Goal: Navigation & Orientation: Understand site structure

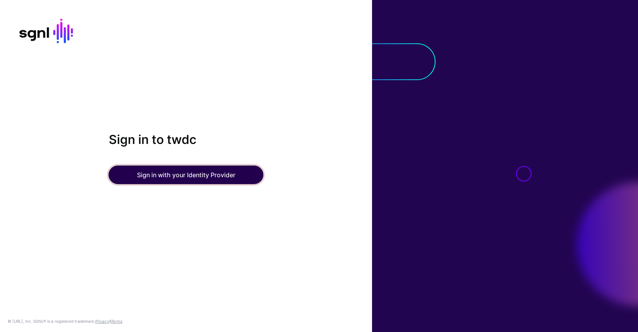
click at [198, 174] on button "Sign in with your Identity Provider" at bounding box center [186, 175] width 155 height 19
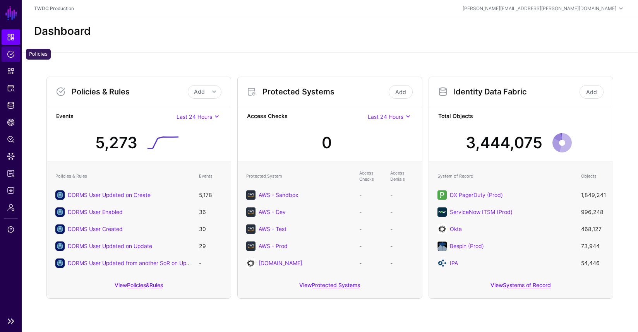
click at [12, 56] on span "Policies" at bounding box center [11, 54] width 8 height 8
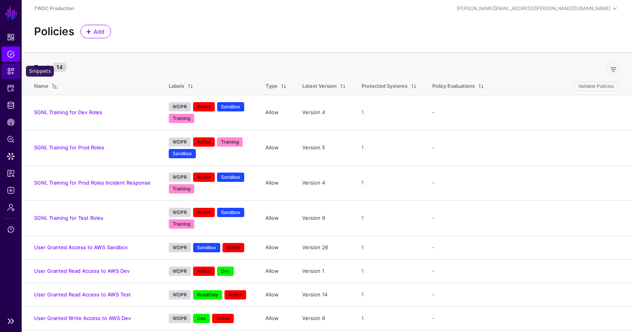
click at [12, 70] on span "Snippets" at bounding box center [11, 71] width 8 height 8
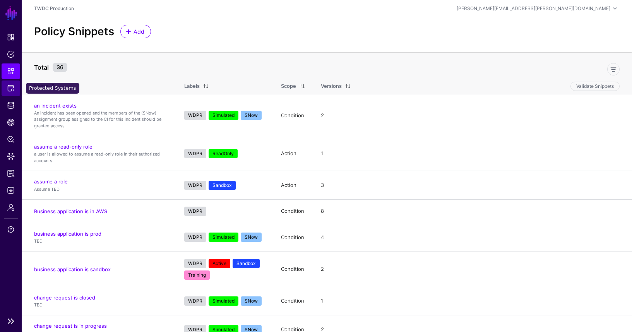
click at [10, 85] on span "Protected Systems" at bounding box center [11, 88] width 8 height 8
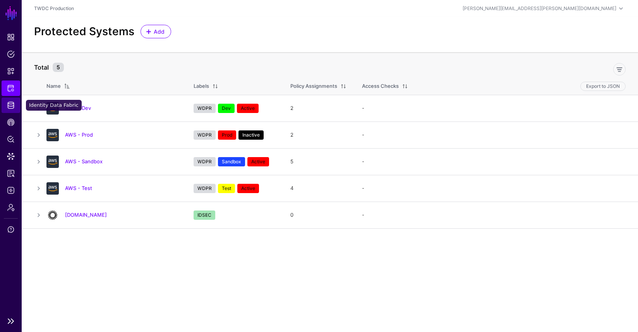
click at [16, 108] on link "Identity Data Fabric" at bounding box center [11, 105] width 19 height 15
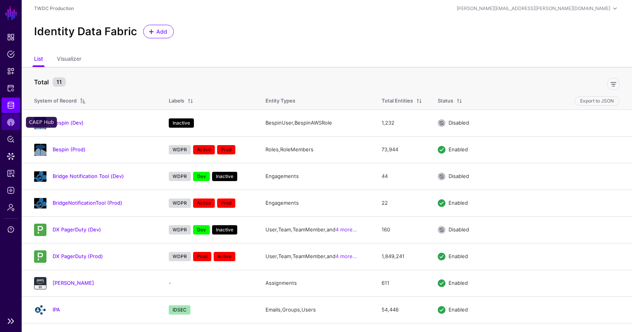
click at [13, 121] on span "CAEP Hub" at bounding box center [11, 122] width 8 height 8
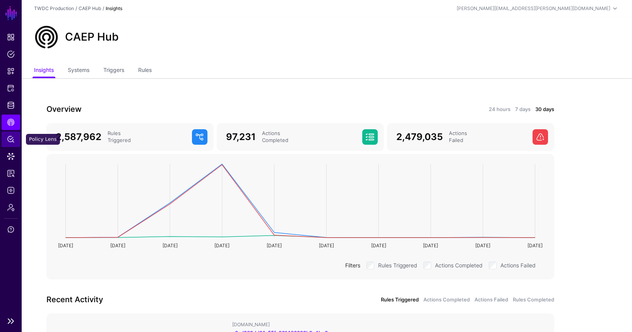
click at [12, 141] on span "Policy Lens" at bounding box center [11, 140] width 8 height 8
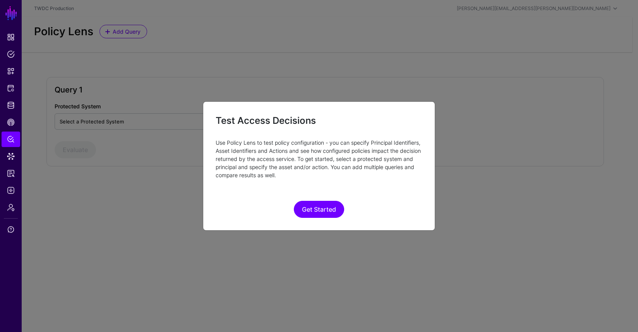
click at [119, 148] on ngb-modal-window "Test Access Decisions Use Policy Lens to test policy configuration - you can sp…" at bounding box center [319, 166] width 638 height 332
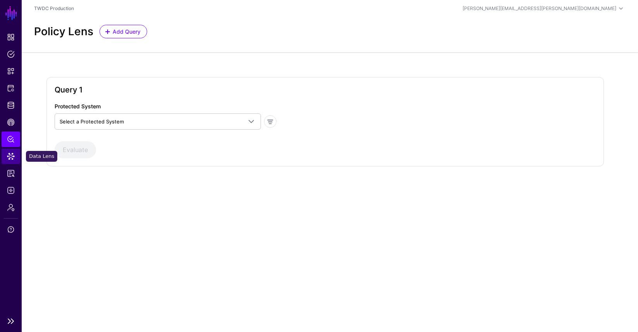
click at [11, 157] on span "Data Lens" at bounding box center [11, 157] width 8 height 8
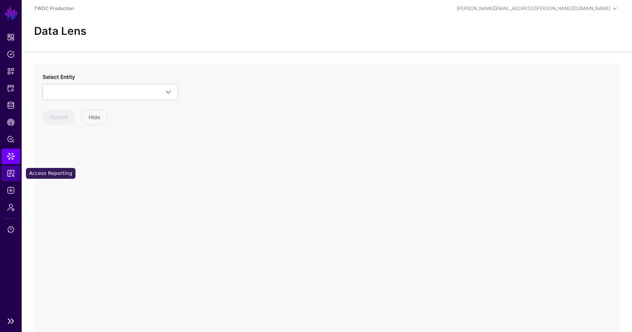
click at [10, 176] on span "Access Reporting" at bounding box center [11, 174] width 8 height 8
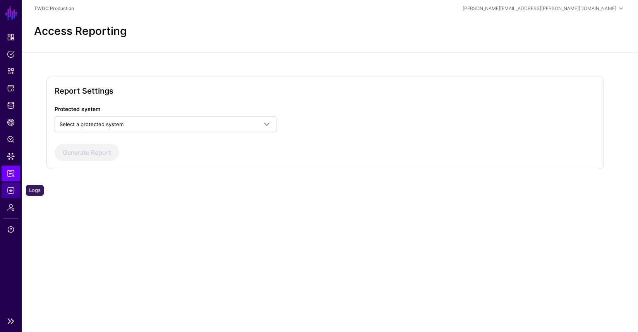
click at [12, 188] on span "Logs" at bounding box center [11, 191] width 8 height 8
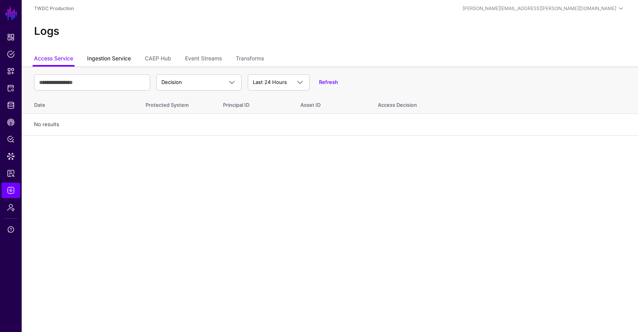
click at [113, 62] on link "Ingestion Service" at bounding box center [109, 59] width 44 height 15
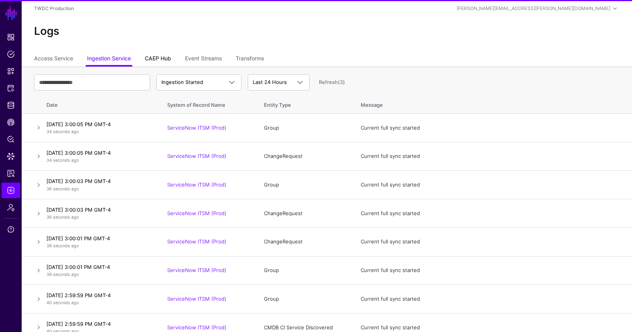
click at [161, 56] on link "CAEP Hub" at bounding box center [158, 59] width 26 height 15
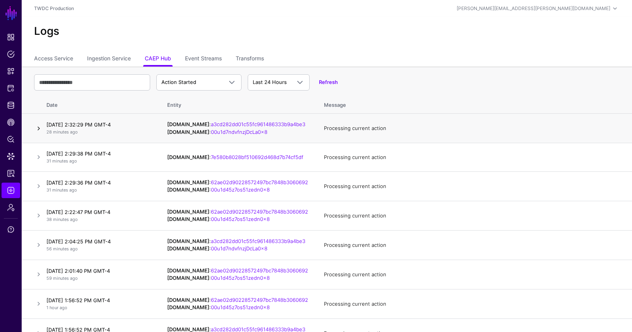
click at [38, 127] on link at bounding box center [38, 128] width 9 height 9
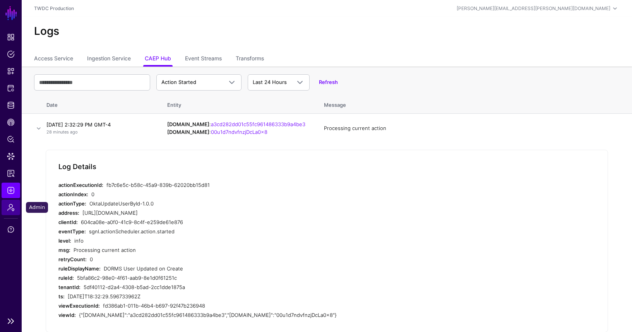
click at [9, 208] on span "Admin" at bounding box center [11, 208] width 8 height 8
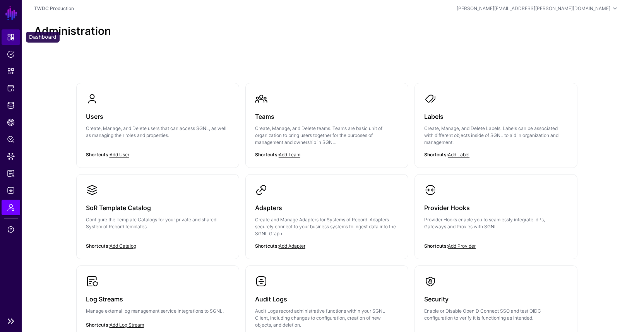
click at [12, 37] on span "Dashboard" at bounding box center [11, 37] width 8 height 8
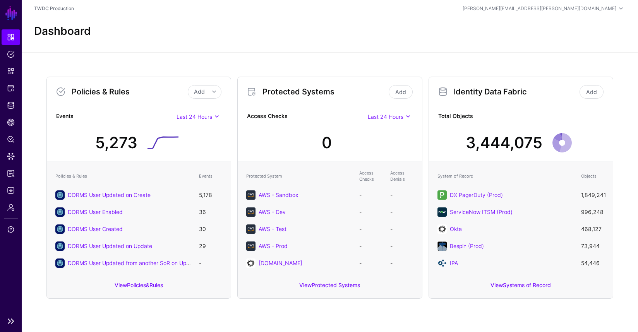
click at [11, 10] on link "SGNL" at bounding box center [11, 13] width 13 height 17
click at [10, 13] on link "SGNL" at bounding box center [11, 13] width 13 height 17
